Goal: Task Accomplishment & Management: Use online tool/utility

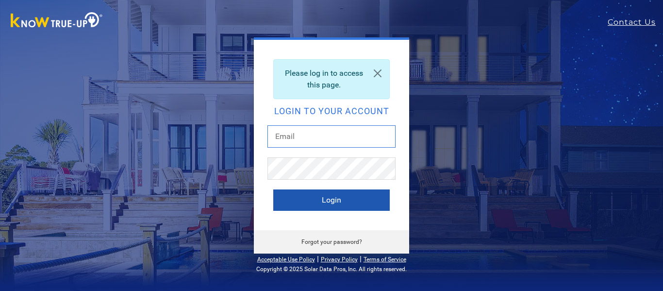
type input "dsilva.allsunsolutions@gmail.com"
click at [348, 201] on button "Login" at bounding box center [331, 199] width 117 height 21
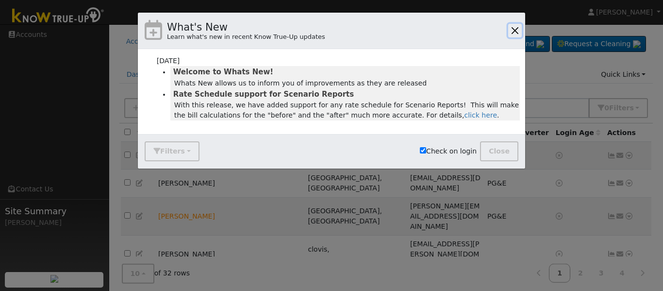
click at [515, 30] on button "button" at bounding box center [515, 31] width 14 height 14
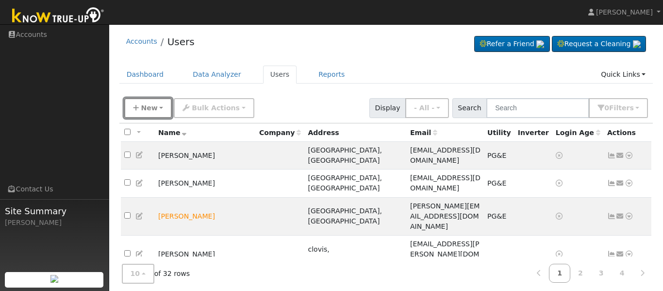
click at [151, 114] on button "New" at bounding box center [148, 108] width 48 height 20
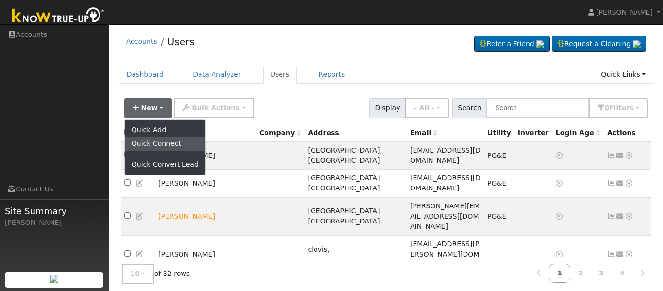
click at [159, 142] on link "Quick Connect" at bounding box center [165, 144] width 81 height 14
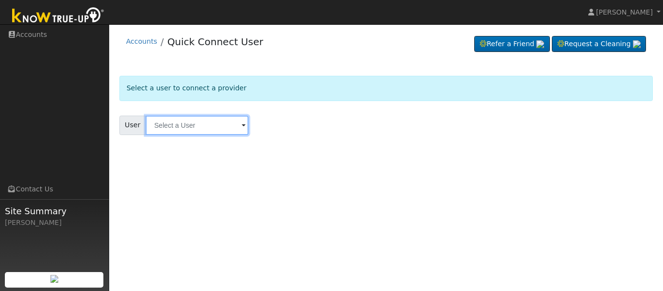
click at [242, 126] on input "text" at bounding box center [197, 125] width 103 height 19
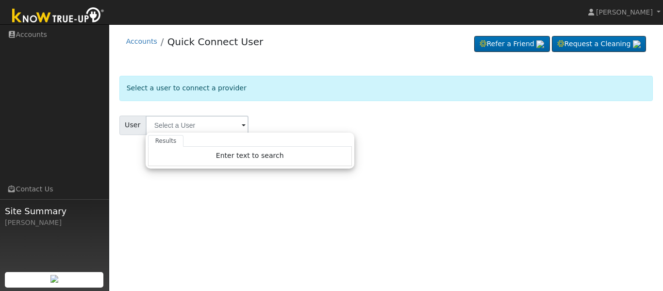
click at [428, 144] on form "Select a user to connect a provider User Results Enter text to search Enter tex…" at bounding box center [386, 117] width 534 height 83
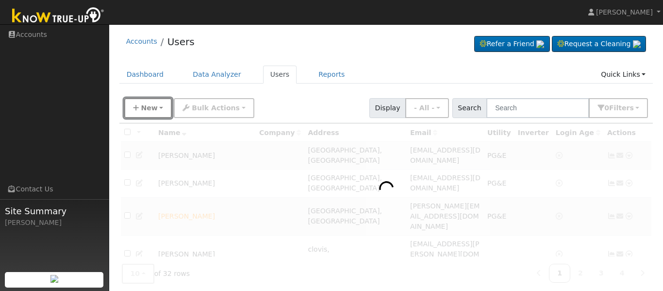
click at [153, 108] on span "New" at bounding box center [149, 108] width 17 height 8
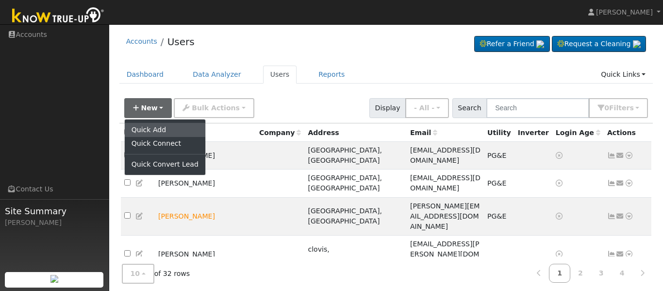
click at [152, 130] on link "Quick Add" at bounding box center [165, 130] width 81 height 14
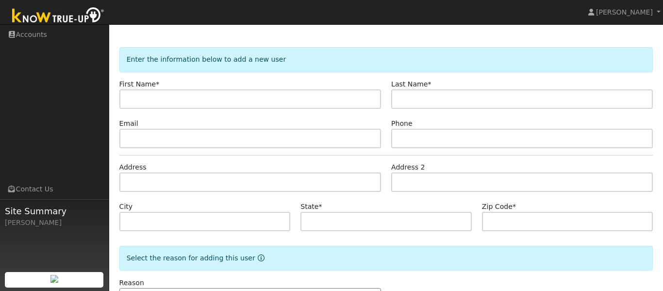
scroll to position [28, 0]
click at [196, 99] on input "text" at bounding box center [250, 99] width 262 height 19
type input "w"
type input "William"
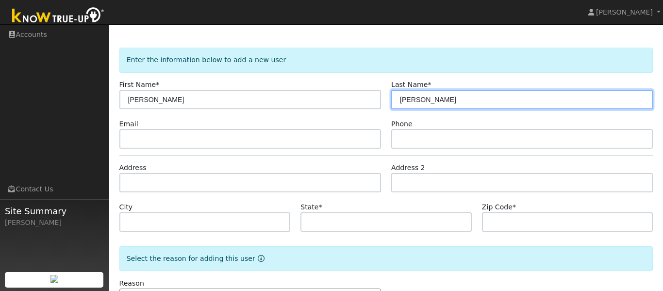
type input "Kunz"
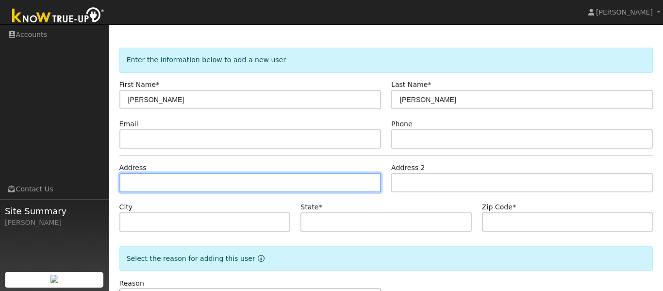
click at [228, 178] on input "text" at bounding box center [250, 182] width 262 height 19
type input "2237 Aspen Court"
type input "Hanford"
type input "CA"
type input "93230"
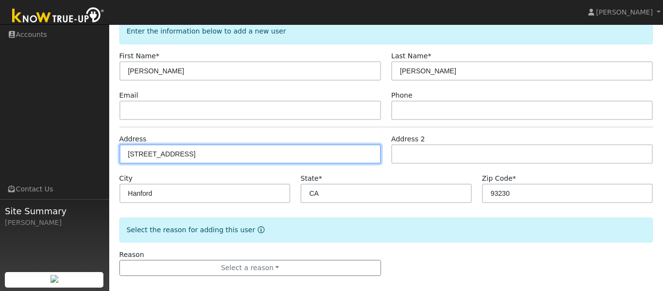
scroll to position [66, 0]
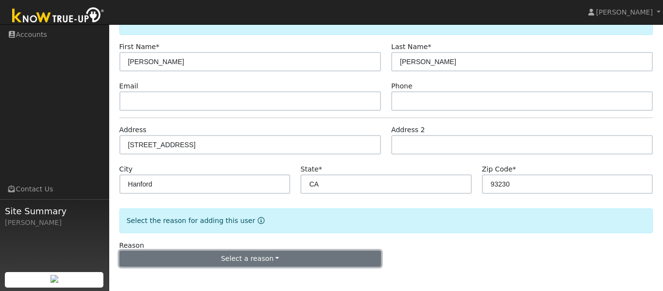
click at [306, 259] on button "Select a reason" at bounding box center [250, 259] width 262 height 17
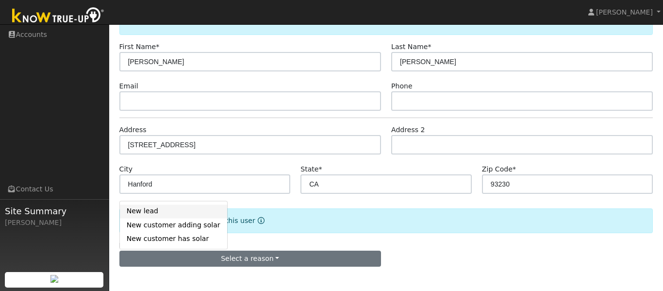
click at [150, 210] on link "New lead" at bounding box center [173, 211] width 107 height 14
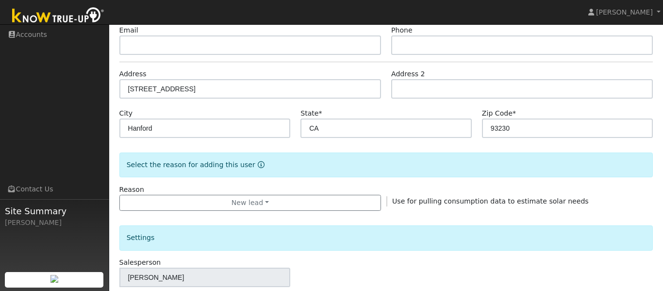
scroll to position [125, 0]
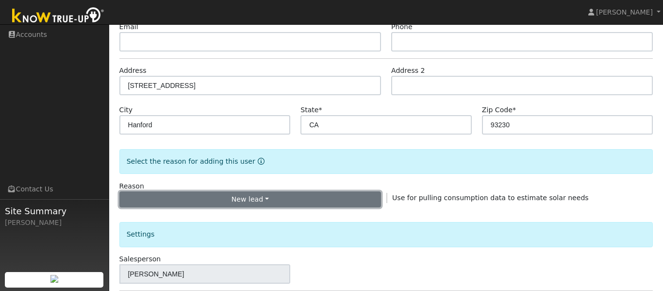
click at [269, 199] on button "New lead" at bounding box center [250, 199] width 262 height 17
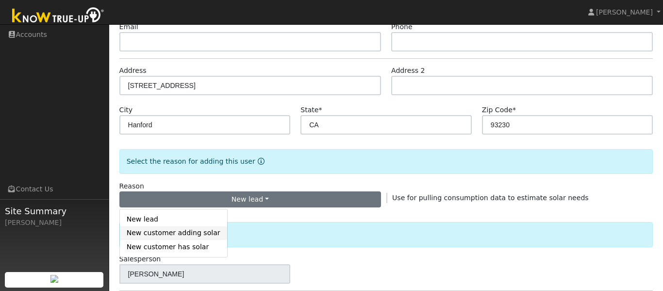
click at [187, 235] on link "New customer adding solar" at bounding box center [173, 233] width 107 height 14
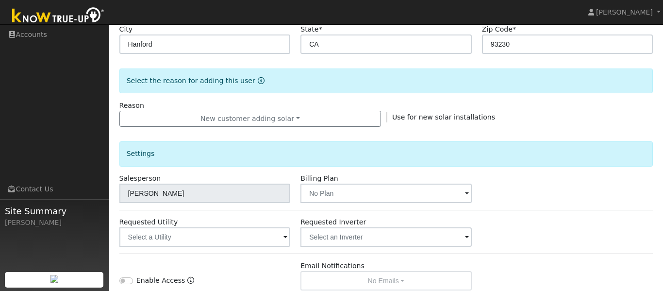
scroll to position [210, 0]
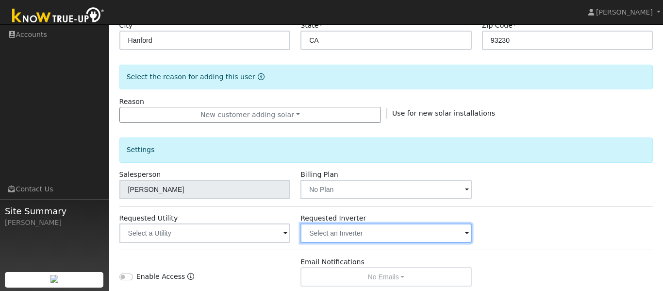
click at [291, 237] on input "text" at bounding box center [204, 232] width 171 height 19
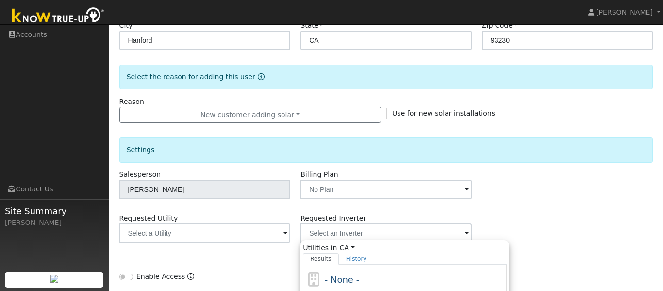
click at [503, 220] on div "Requested Utility Requested Inverter Utilities in CA All States AL AK AZ AR CA …" at bounding box center [386, 228] width 544 height 30
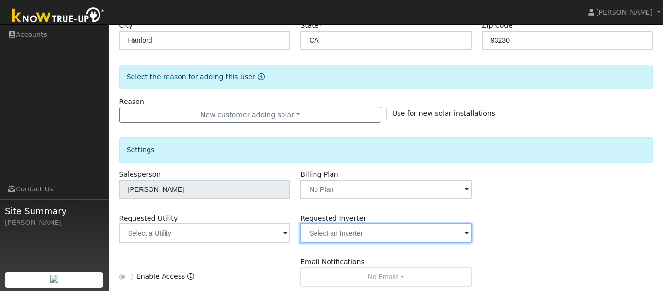
click at [291, 235] on div at bounding box center [204, 232] width 171 height 19
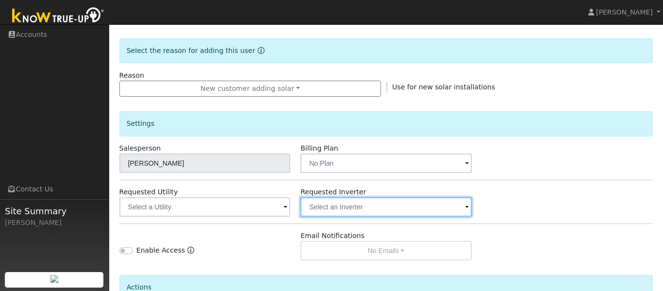
scroll to position [244, 0]
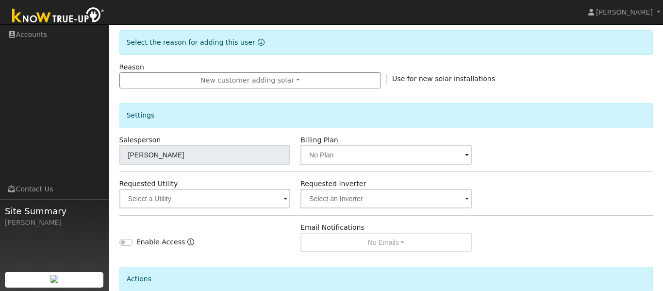
click at [433, 208] on div "Settings Salesperson Daniel Silva Billing Plan Requested Utility Requested Inve…" at bounding box center [386, 170] width 534 height 164
click at [291, 200] on input "text" at bounding box center [204, 198] width 171 height 19
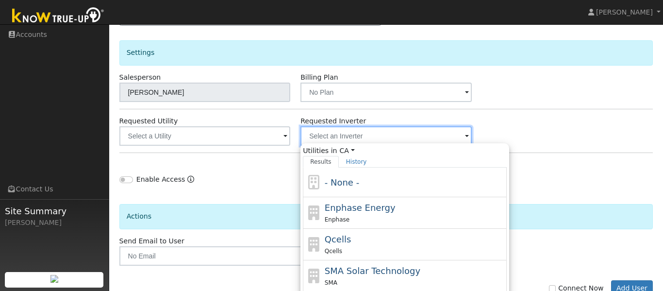
scroll to position [314, 0]
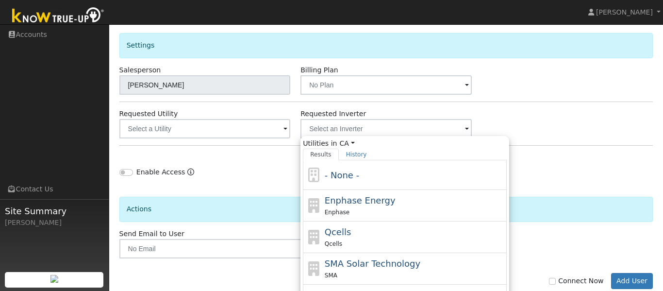
click at [568, 168] on div "Enable Access Email Notifications No Emails No Emails Weekly Emails Monthly Ema…" at bounding box center [386, 167] width 544 height 30
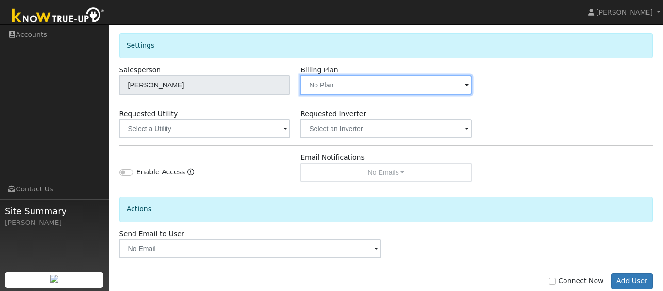
click at [291, 86] on input "text" at bounding box center [204, 84] width 171 height 19
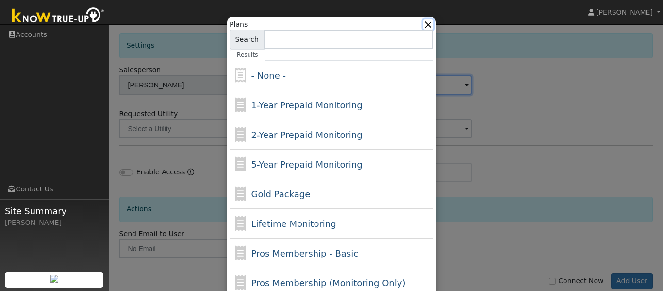
click at [430, 28] on button "button" at bounding box center [428, 24] width 10 height 10
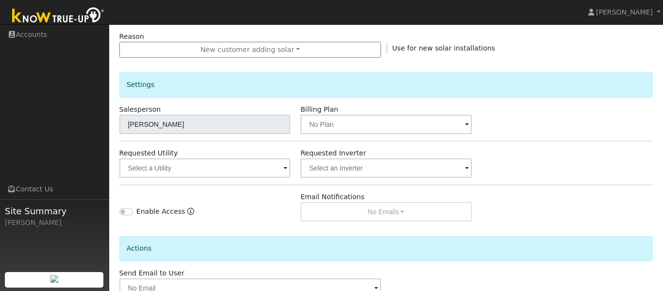
scroll to position [254, 0]
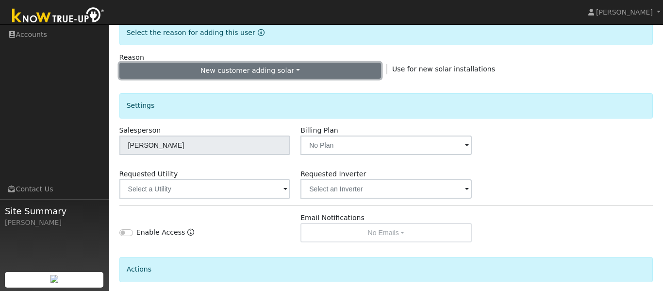
click at [351, 68] on button "New customer adding solar" at bounding box center [250, 71] width 262 height 17
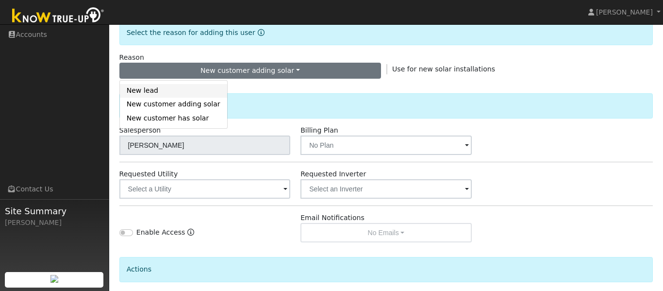
click at [187, 87] on link "New lead" at bounding box center [173, 91] width 107 height 14
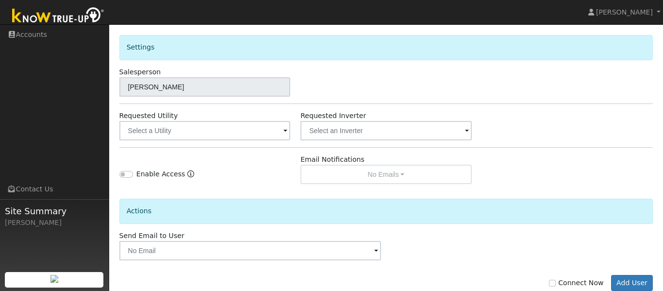
scroll to position [336, 0]
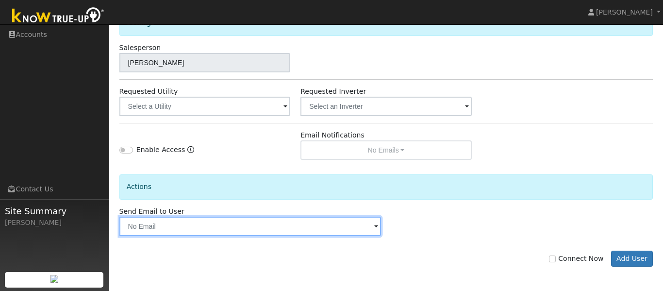
click at [365, 226] on input "text" at bounding box center [250, 226] width 262 height 19
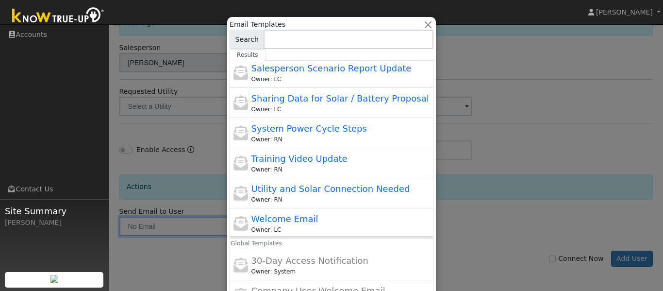
scroll to position [226, 0]
click at [510, 229] on div at bounding box center [331, 145] width 663 height 291
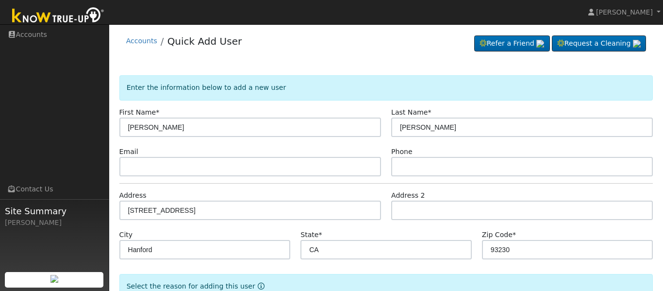
scroll to position [0, 0]
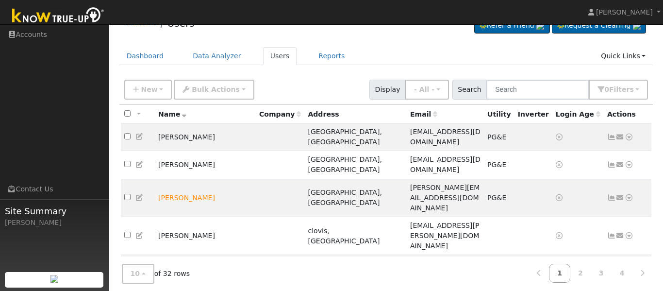
scroll to position [10, 0]
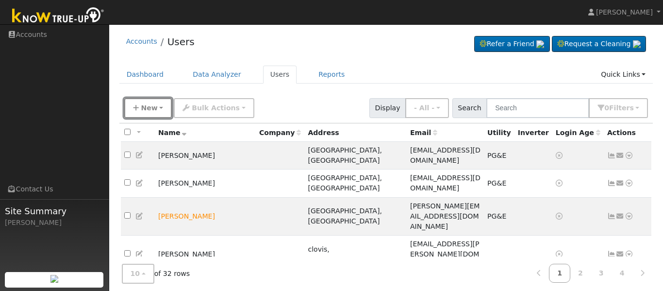
click at [150, 109] on span "New" at bounding box center [149, 108] width 17 height 8
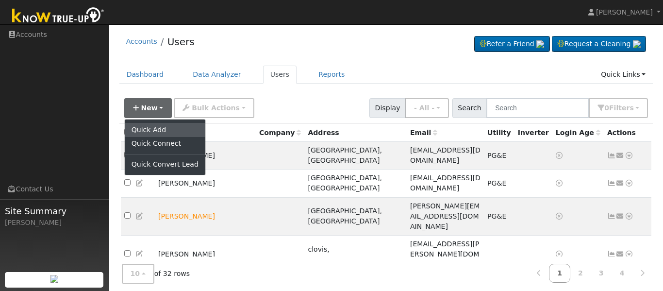
click at [150, 128] on link "Quick Add" at bounding box center [165, 130] width 81 height 14
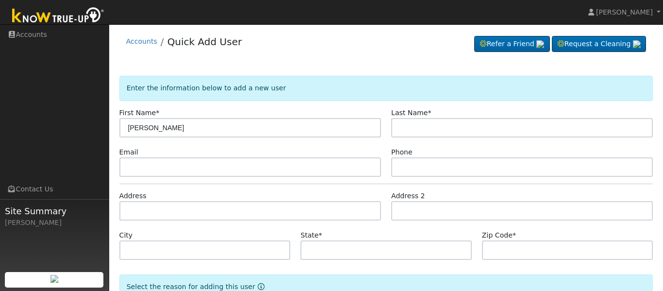
type input "[PERSON_NAME]"
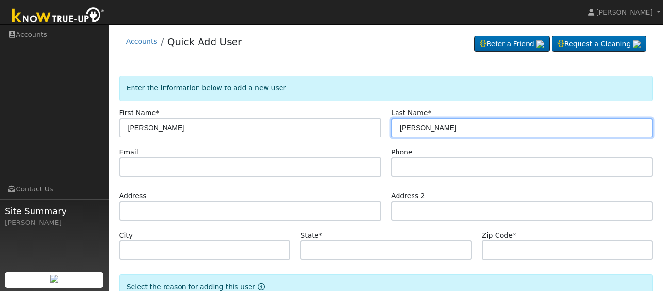
type input "[PERSON_NAME]"
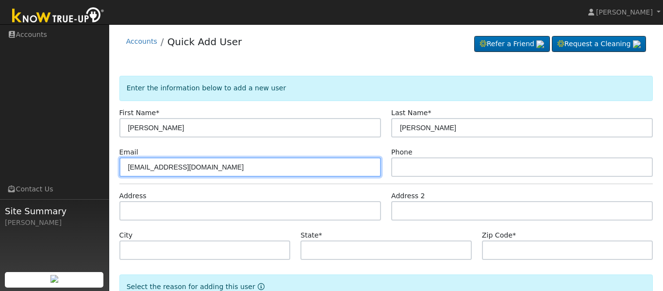
type input "[EMAIL_ADDRESS][DOMAIN_NAME]"
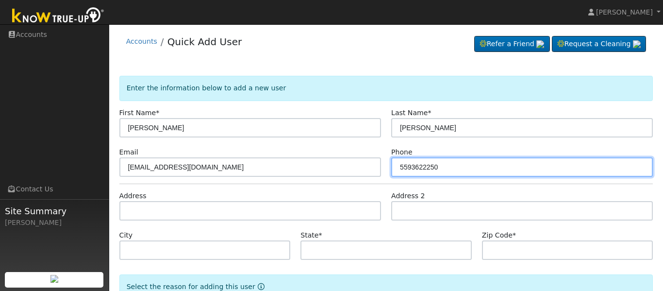
type input "5593622250"
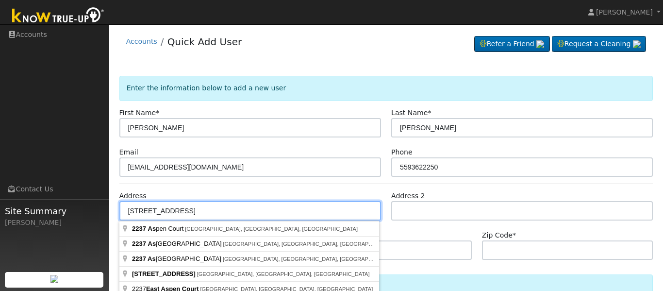
type input "[STREET_ADDRESS]"
type input "Hanford"
type input "CA"
type input "93230"
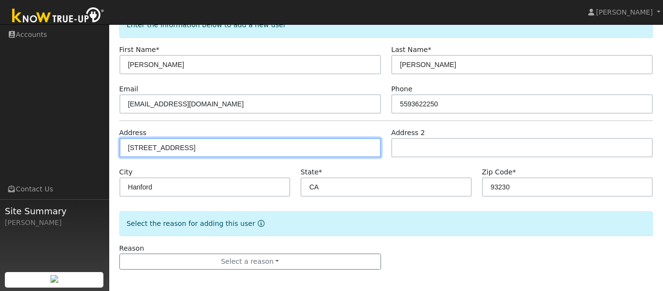
scroll to position [66, 0]
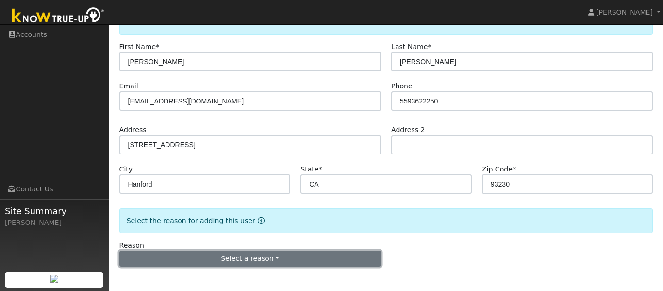
click at [260, 261] on button "Select a reason" at bounding box center [250, 259] width 262 height 17
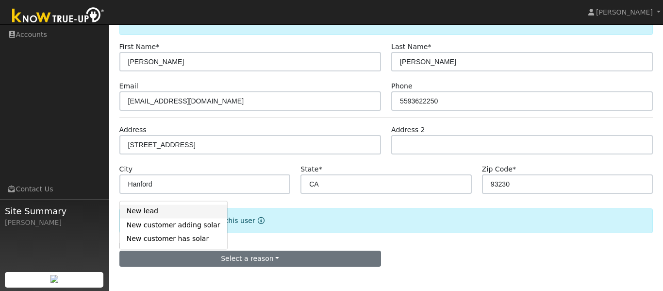
click at [151, 211] on link "New lead" at bounding box center [173, 211] width 107 height 14
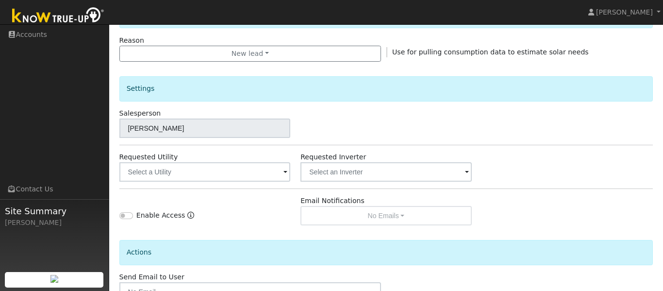
scroll to position [272, 0]
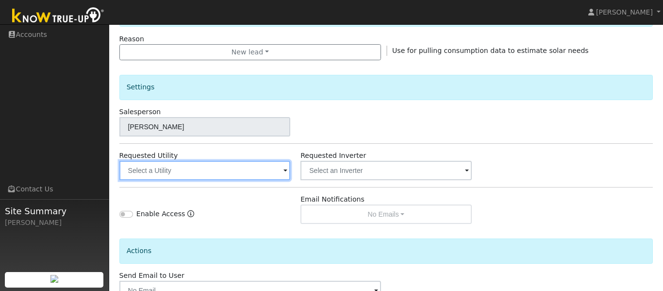
click at [270, 172] on input "text" at bounding box center [204, 170] width 171 height 19
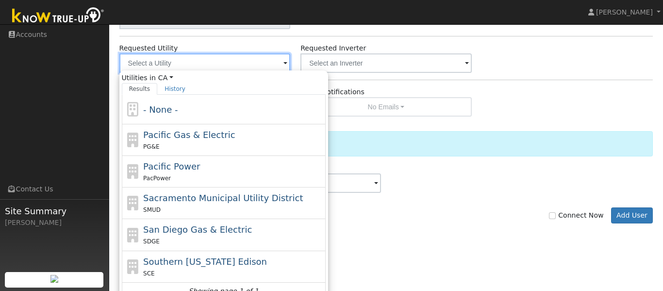
scroll to position [391, 0]
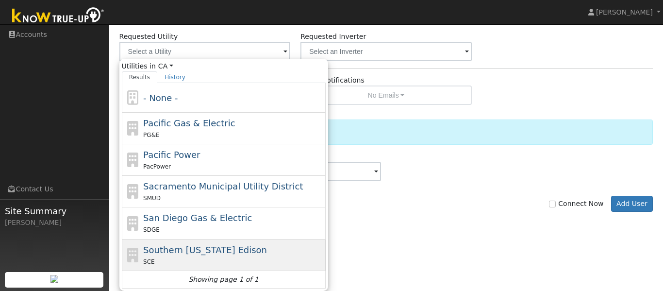
click at [207, 257] on div "SCE" at bounding box center [233, 261] width 180 height 10
type input "Southern California Edison"
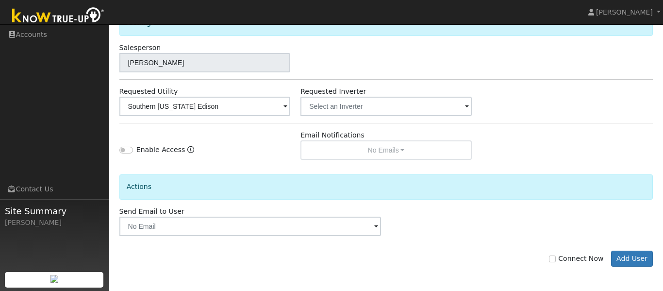
scroll to position [336, 0]
click at [640, 260] on button "Add User" at bounding box center [632, 259] width 42 height 17
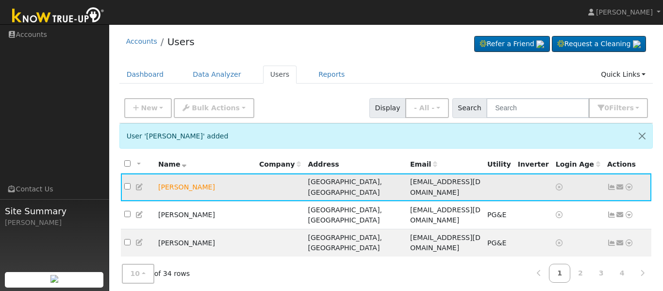
click at [629, 184] on icon at bounding box center [629, 187] width 9 height 7
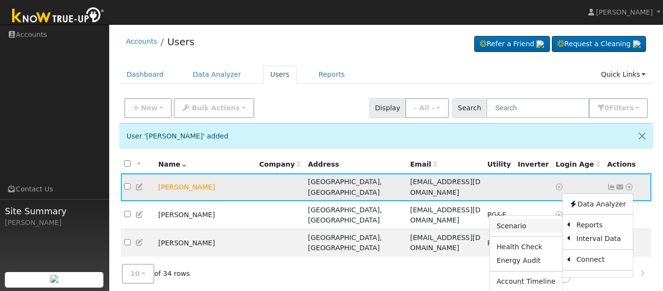
click at [527, 220] on link "Scenario" at bounding box center [526, 226] width 72 height 14
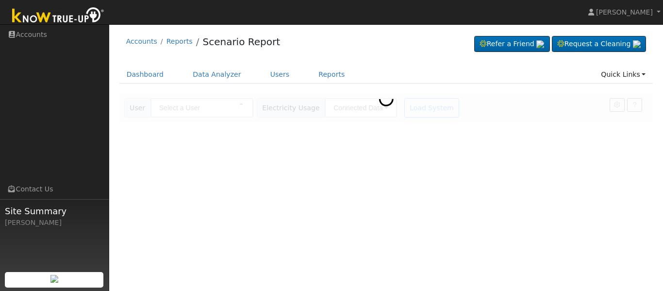
type input "[PERSON_NAME]"
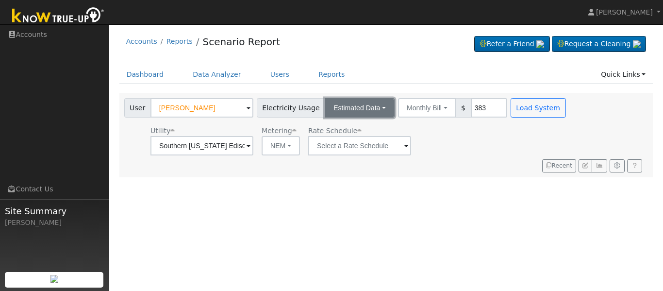
click at [376, 112] on button "Estimated Data" at bounding box center [360, 107] width 70 height 19
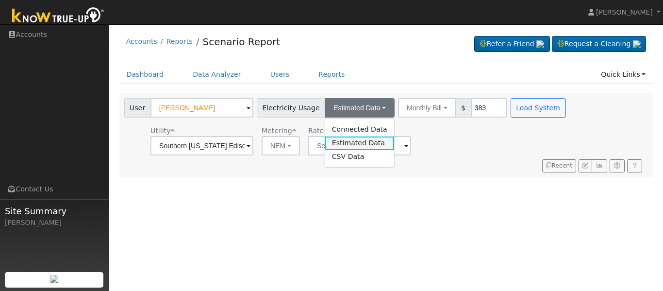
click at [375, 143] on link "Estimated Data" at bounding box center [359, 143] width 69 height 14
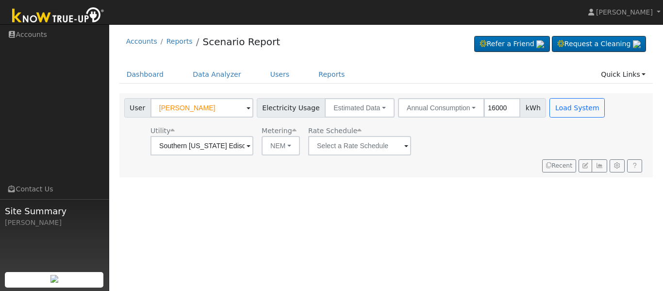
type input "16000"
click at [253, 150] on input "text" at bounding box center [202, 145] width 103 height 19
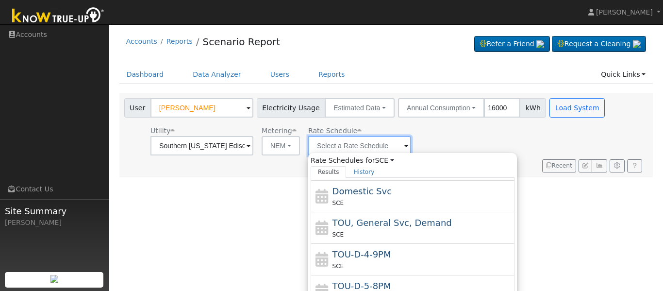
scroll to position [76, 0]
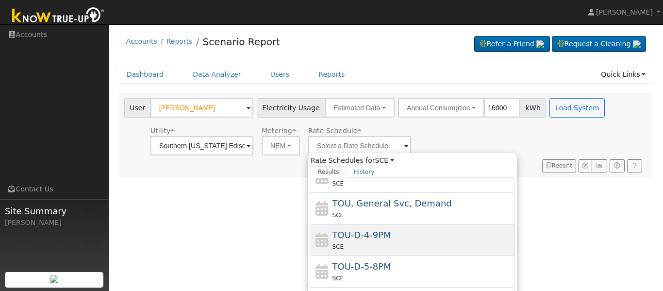
click at [420, 248] on div "SCE" at bounding box center [423, 246] width 180 height 10
type input "TOU-D-4-9PM"
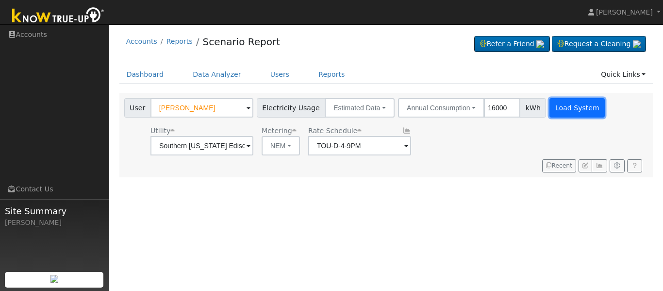
click at [572, 106] on button "Load System" at bounding box center [577, 107] width 55 height 19
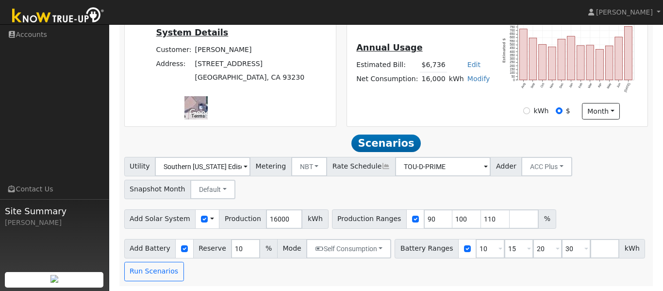
scroll to position [235, 0]
click at [369, 252] on button "Self Consumption" at bounding box center [348, 248] width 85 height 19
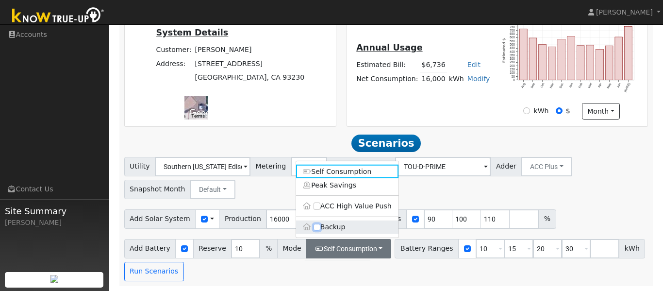
click at [317, 227] on input "Backup" at bounding box center [317, 226] width 7 height 7
checkbox input "true"
type input "20"
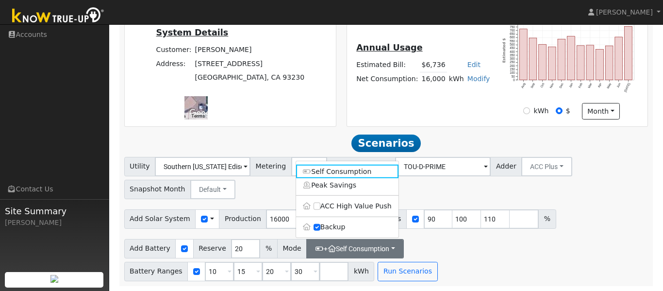
click at [635, 185] on div "Utility Southern [US_STATE] Edison Metering NBT NEM NBT Rate Schedule TOU-D-PRI…" at bounding box center [386, 176] width 528 height 46
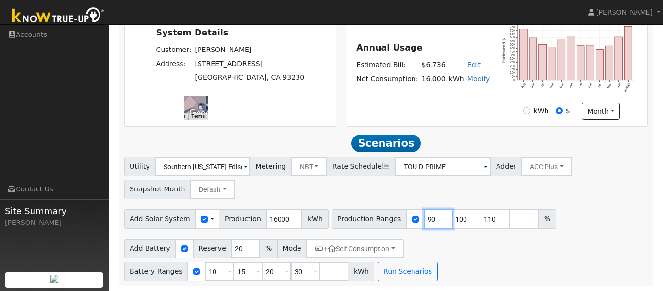
click at [424, 218] on input "90" at bounding box center [438, 218] width 29 height 19
type input "100"
type input "110"
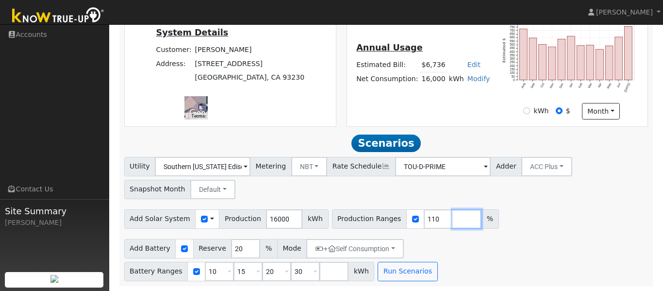
click at [452, 219] on input "number" at bounding box center [466, 218] width 29 height 19
type input "124"
type input "130"
click at [232, 267] on span at bounding box center [230, 272] width 4 height 11
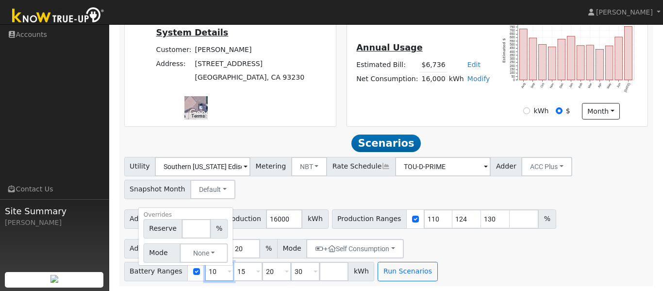
click at [234, 262] on input "10" at bounding box center [219, 271] width 29 height 19
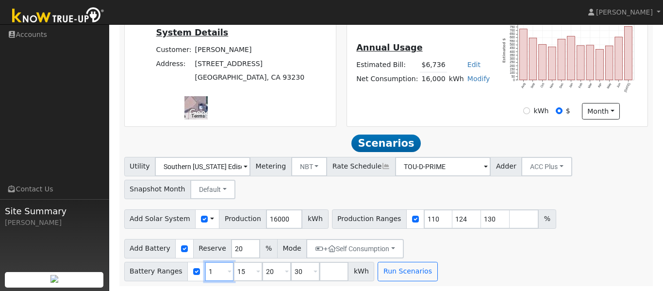
type input "15"
type input "20"
type input "30"
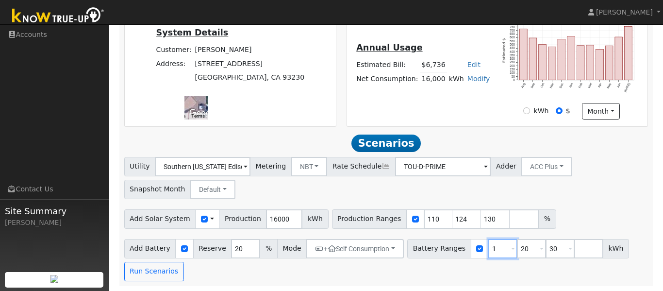
type input "20"
type input "30"
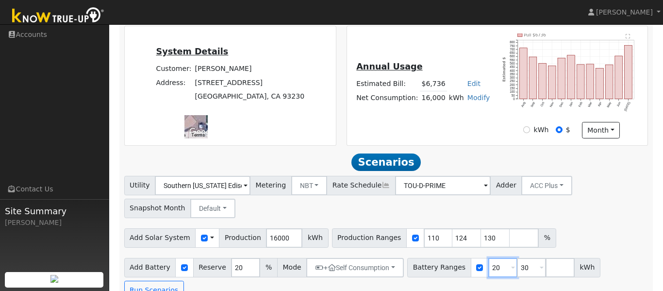
type input "20"
click at [546, 272] on input "number" at bounding box center [560, 267] width 29 height 19
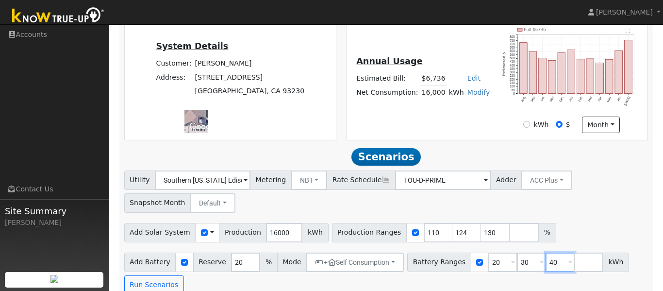
scroll to position [235, 0]
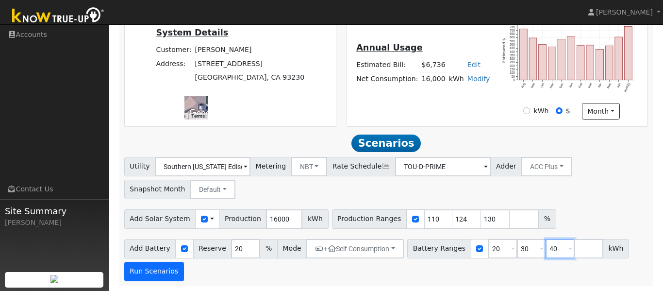
type input "40"
click at [168, 273] on button "Run Scenarios" at bounding box center [154, 271] width 60 height 19
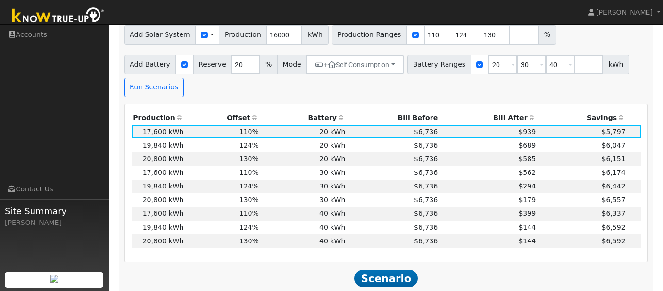
scroll to position [418, 0]
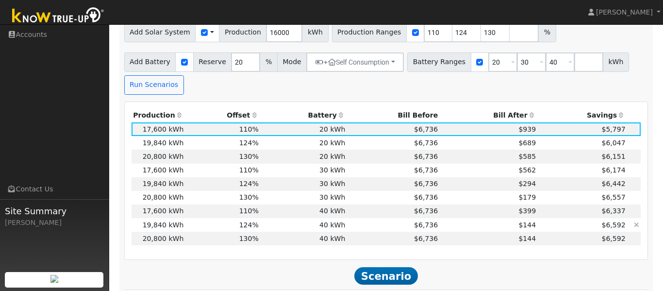
click at [492, 231] on td "$144" at bounding box center [489, 225] width 98 height 14
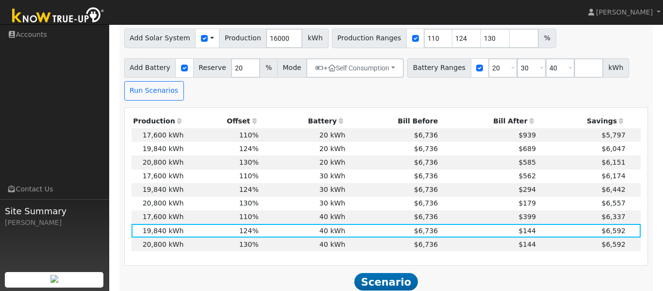
scroll to position [411, 0]
click at [424, 42] on input "110" at bounding box center [438, 39] width 29 height 19
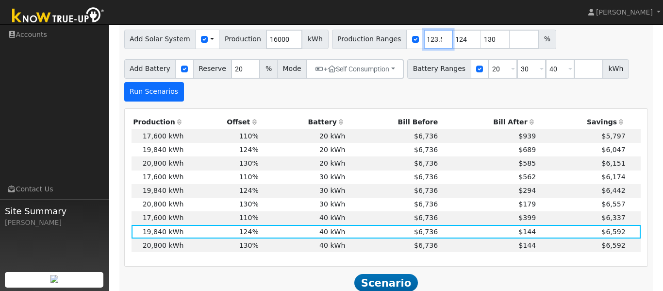
type input "123.5"
click at [162, 97] on button "Run Scenarios" at bounding box center [154, 91] width 60 height 19
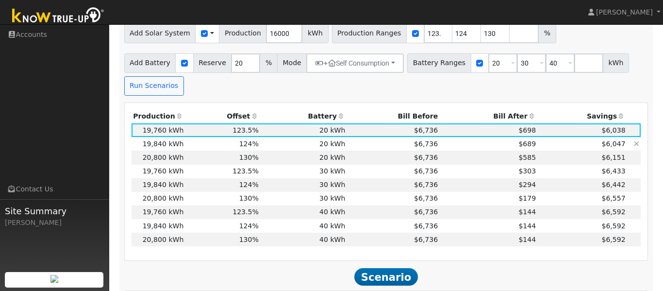
scroll to position [411, 0]
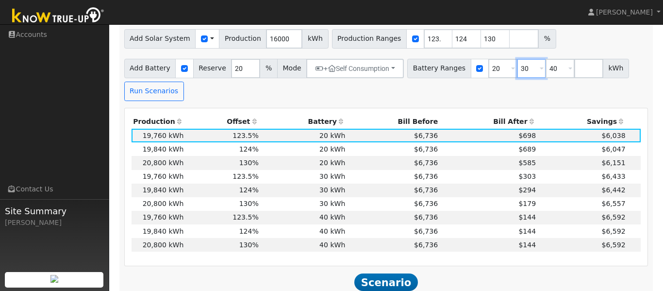
click at [517, 73] on input "30" at bounding box center [531, 68] width 29 height 19
type input "40"
click at [546, 67] on input "number" at bounding box center [560, 68] width 29 height 19
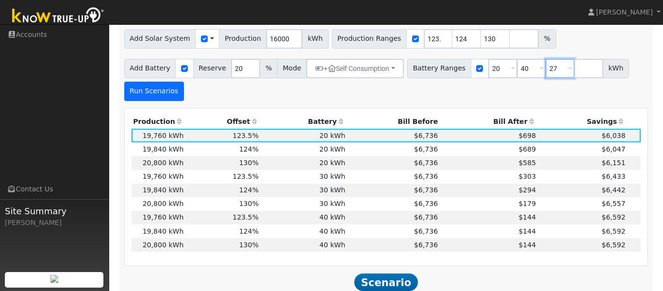
type input "27"
type input "40"
click at [163, 92] on button "Run Scenarios" at bounding box center [154, 91] width 60 height 19
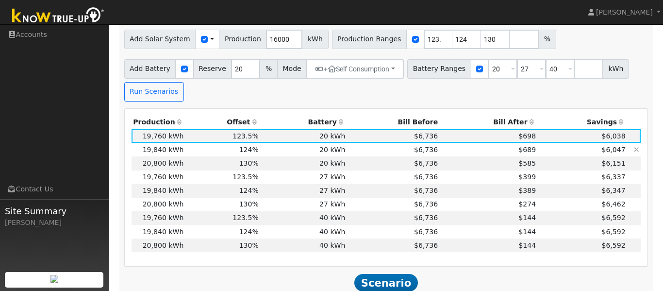
scroll to position [414, 0]
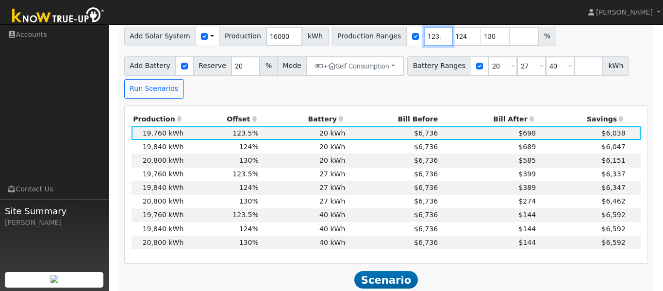
click at [424, 38] on input "123.5" at bounding box center [438, 36] width 29 height 19
type input "123"
click at [172, 93] on button "Run Scenarios" at bounding box center [154, 88] width 60 height 19
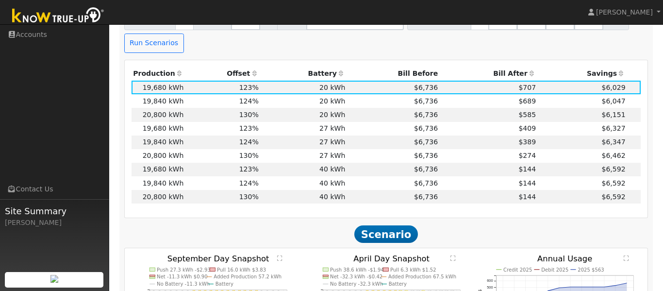
scroll to position [493, 0]
